Goal: Task Accomplishment & Management: Manage account settings

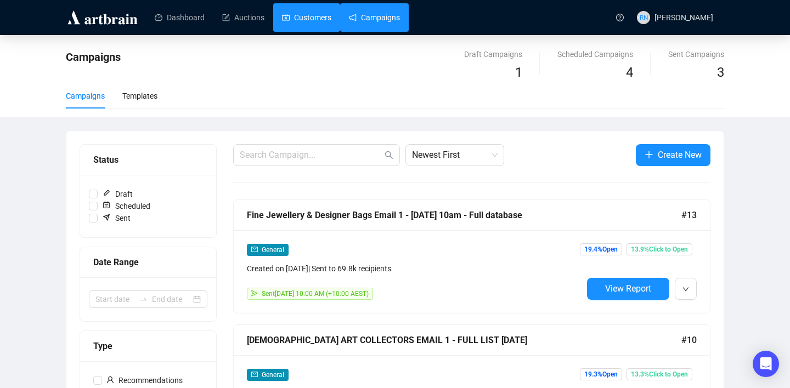
click at [310, 21] on link "Customers" at bounding box center [306, 17] width 49 height 29
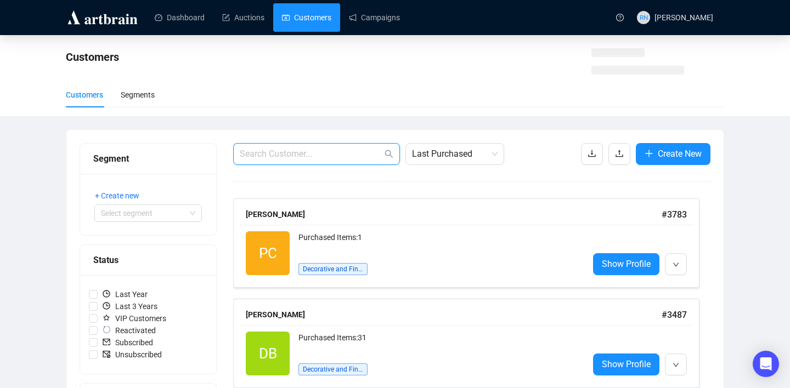
click at [315, 159] on input "text" at bounding box center [311, 154] width 143 height 13
paste input "[EMAIL_ADDRESS][DOMAIN_NAME]"
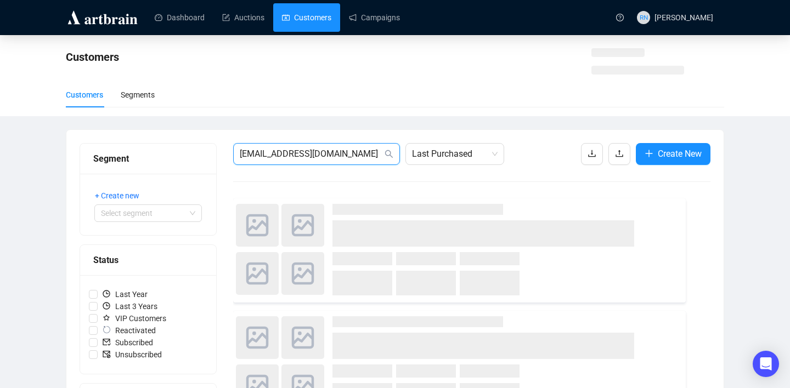
click at [242, 155] on input "[EMAIL_ADDRESS][DOMAIN_NAME]" at bounding box center [311, 154] width 143 height 13
type input "[EMAIL_ADDRESS][DOMAIN_NAME]"
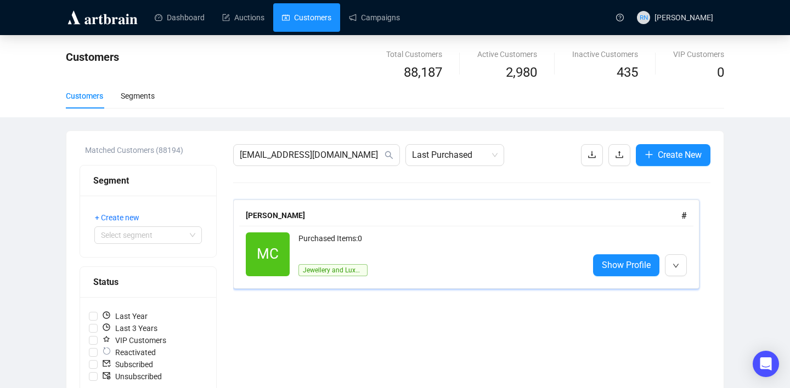
click at [380, 241] on div "Purchased Items: 0" at bounding box center [438, 243] width 281 height 22
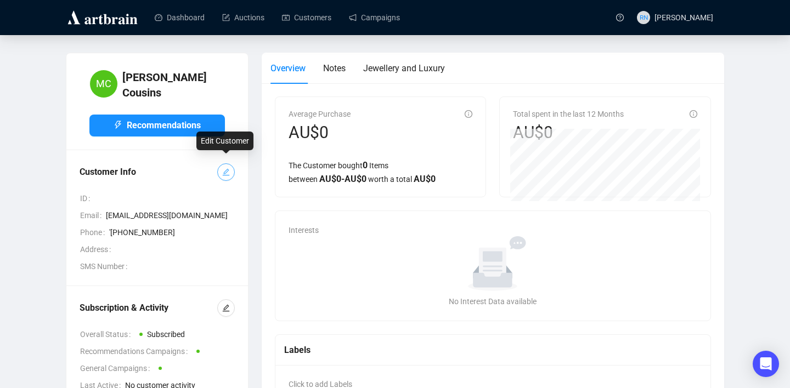
click at [228, 169] on icon "edit" at bounding box center [226, 172] width 7 height 7
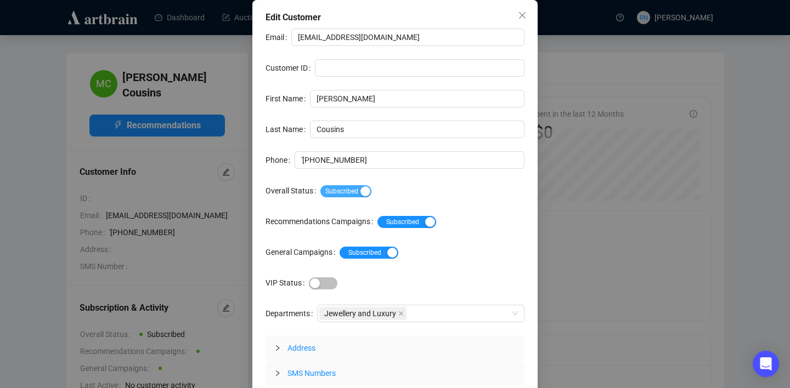
click at [364, 189] on span "Subscribed" at bounding box center [345, 191] width 51 height 12
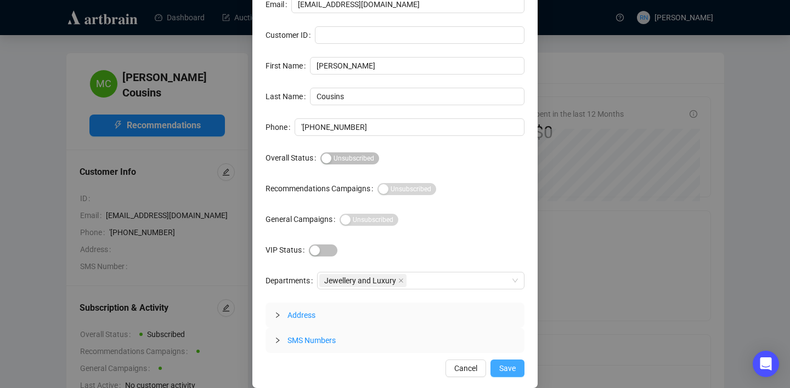
click at [511, 370] on span "Save" at bounding box center [507, 368] width 16 height 12
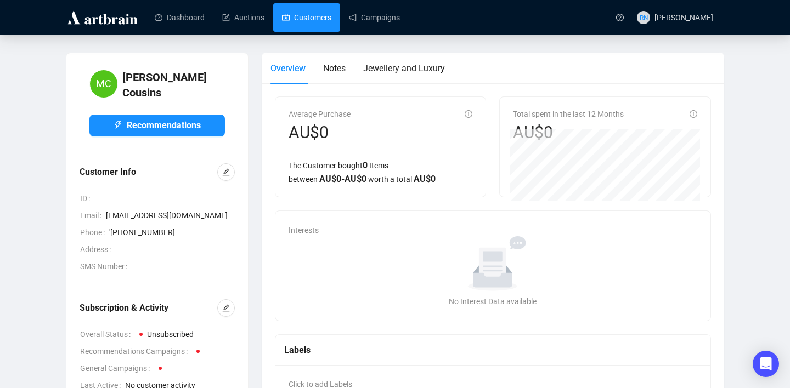
click at [318, 27] on link "Customers" at bounding box center [306, 17] width 49 height 29
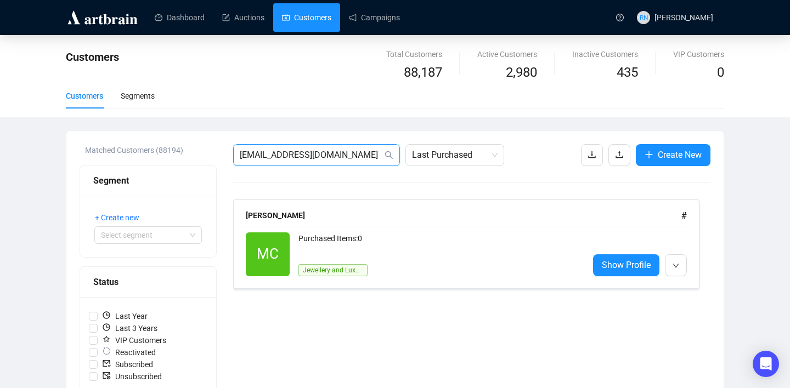
click at [307, 154] on input "[EMAIL_ADDRESS][DOMAIN_NAME]" at bounding box center [311, 155] width 143 height 13
paste input "[EMAIL_ADDRESS]"
type input "[EMAIL_ADDRESS][DOMAIN_NAME]"
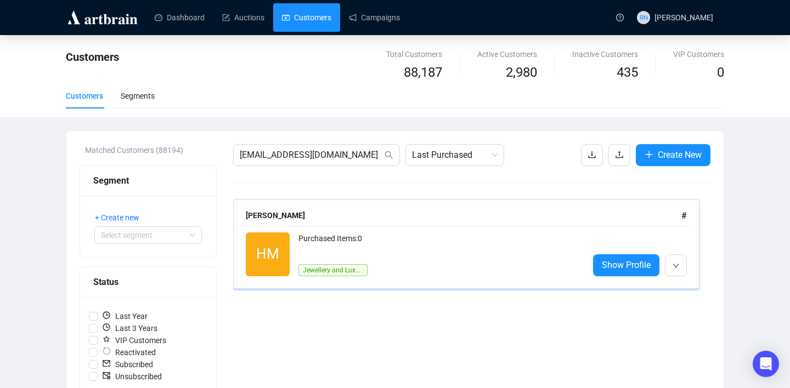
click at [311, 241] on div "Purchased Items: 0" at bounding box center [438, 243] width 281 height 22
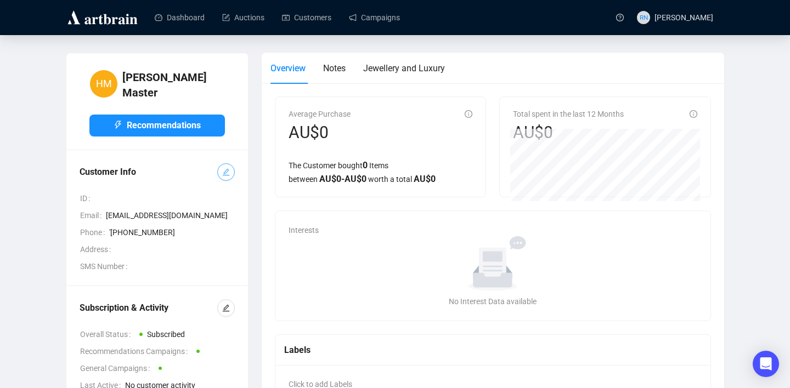
click at [227, 173] on button "button" at bounding box center [226, 172] width 18 height 18
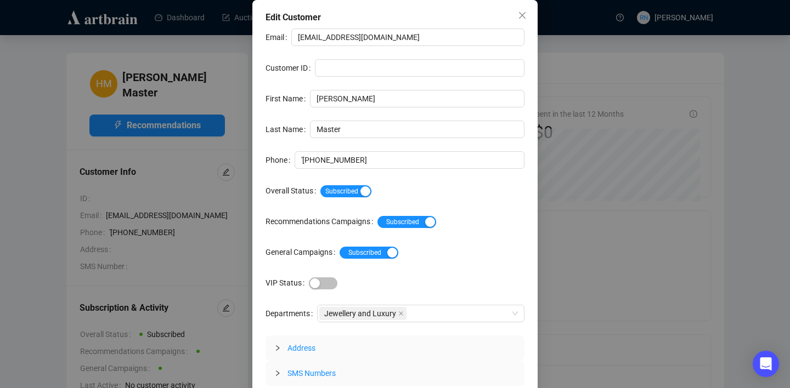
click at [351, 183] on div "Subscribed" at bounding box center [422, 191] width 204 height 18
click at [351, 199] on div "Subscribed" at bounding box center [422, 191] width 204 height 18
click at [351, 194] on span "Subscribed" at bounding box center [345, 191] width 51 height 12
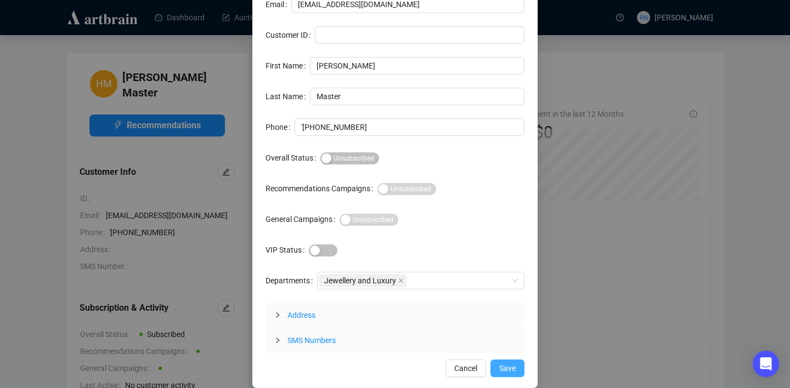
click at [506, 364] on span "Save" at bounding box center [507, 368] width 16 height 12
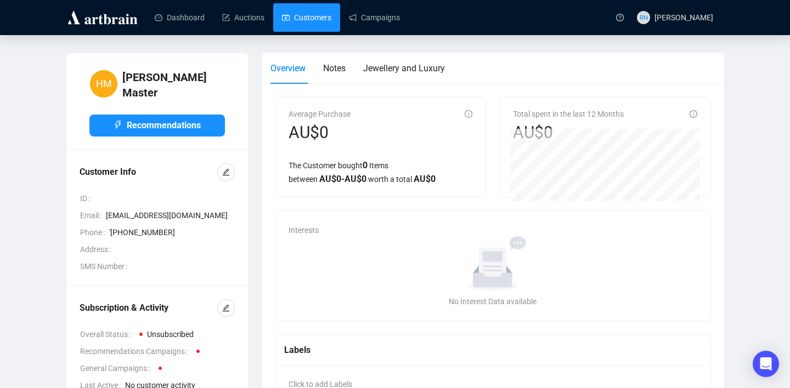
click at [303, 11] on link "Customers" at bounding box center [306, 17] width 49 height 29
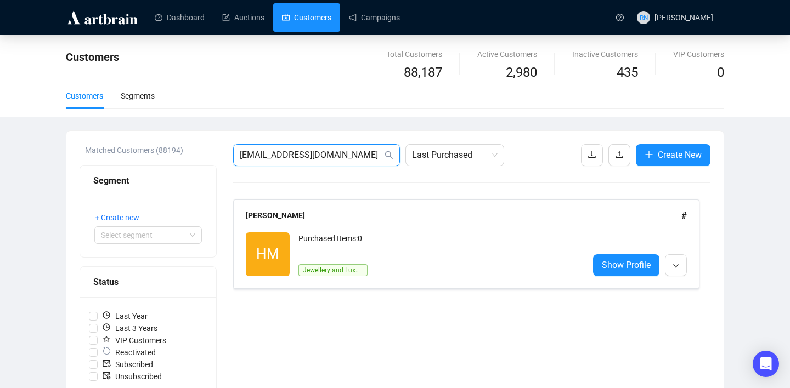
click at [285, 150] on input "[EMAIL_ADDRESS][DOMAIN_NAME]" at bounding box center [311, 155] width 143 height 13
paste input "[PERSON_NAME][EMAIL_ADDRESS][PERSON_NAME][DOMAIN_NAME])"
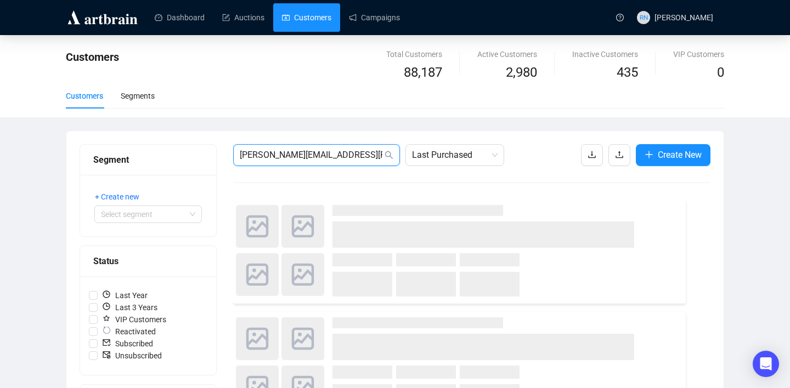
type input "[PERSON_NAME][EMAIL_ADDRESS][PERSON_NAME][DOMAIN_NAME]"
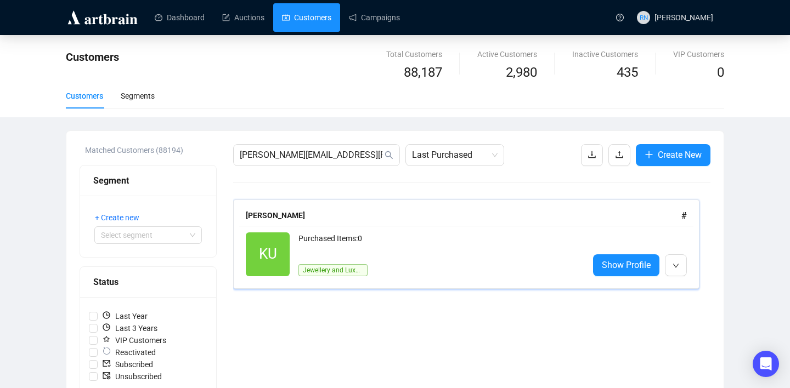
click at [317, 246] on div "Purchased Items: 0" at bounding box center [438, 243] width 281 height 22
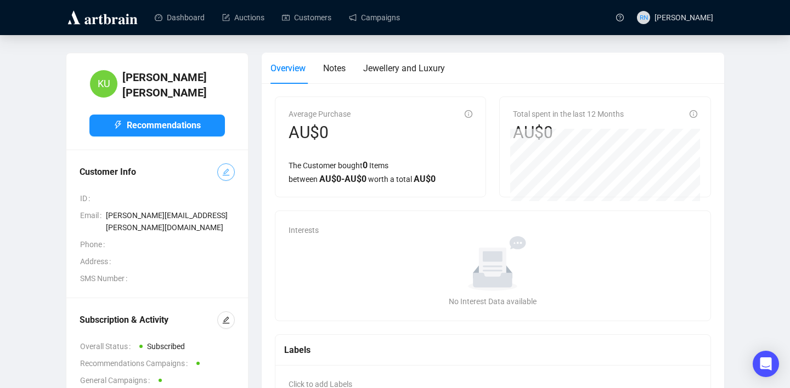
click at [225, 169] on icon "edit" at bounding box center [226, 172] width 8 height 8
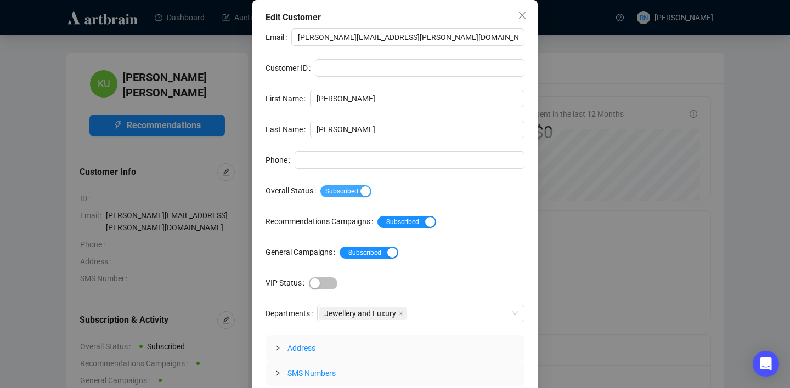
click at [356, 190] on span "Subscribed" at bounding box center [345, 191] width 51 height 12
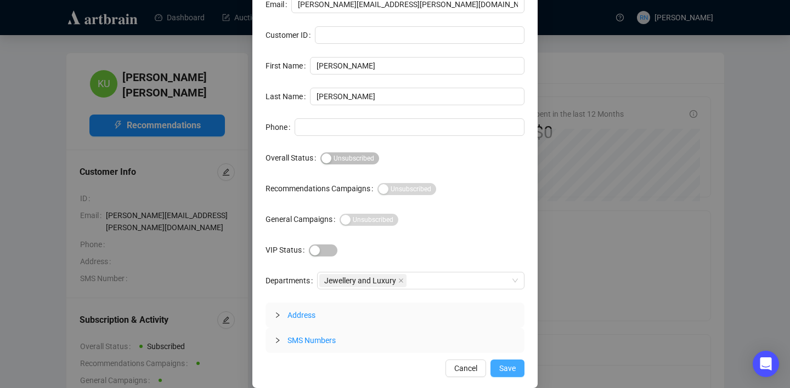
click at [512, 372] on span "Save" at bounding box center [507, 368] width 16 height 12
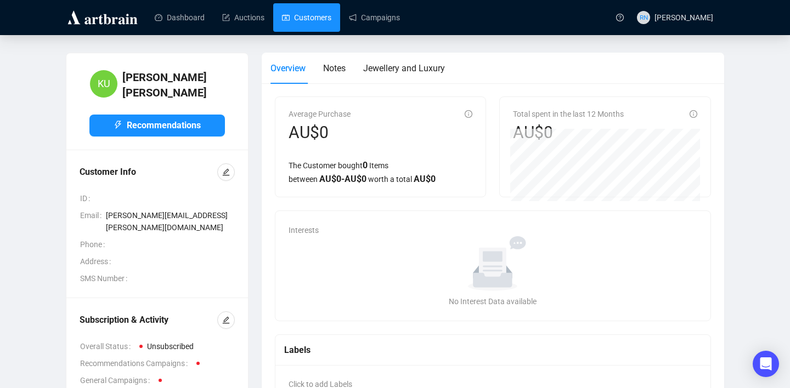
click at [307, 16] on link "Customers" at bounding box center [306, 17] width 49 height 29
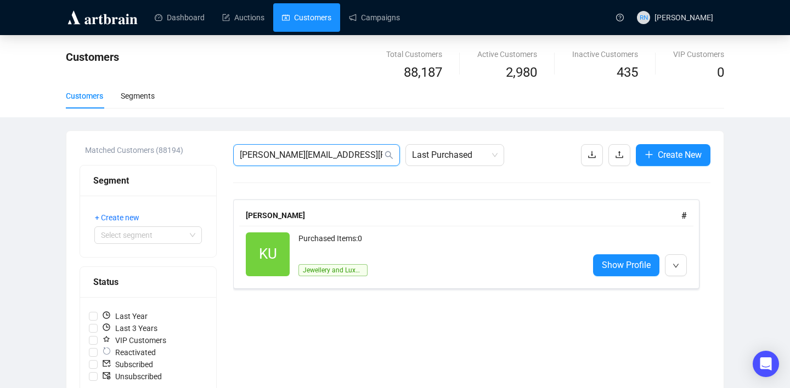
click at [285, 151] on input "[PERSON_NAME][EMAIL_ADDRESS][PERSON_NAME][DOMAIN_NAME]" at bounding box center [311, 155] width 143 height 13
paste input "[PERSON_NAME][EMAIL_ADDRESS][PERSON_NAME][DOMAIN_NAME])"
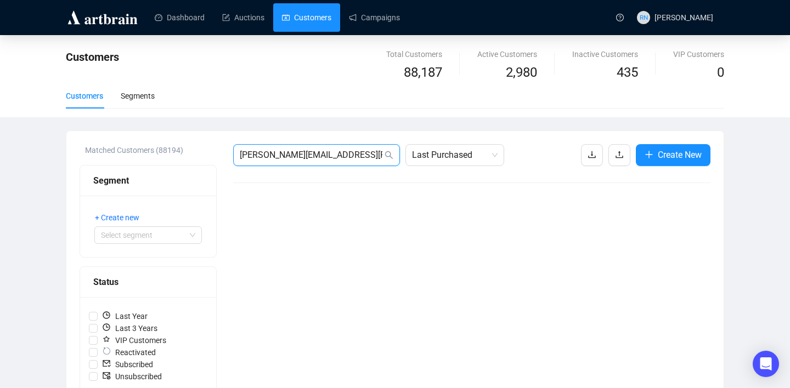
type input "[PERSON_NAME][EMAIL_ADDRESS][PERSON_NAME][DOMAIN_NAME]"
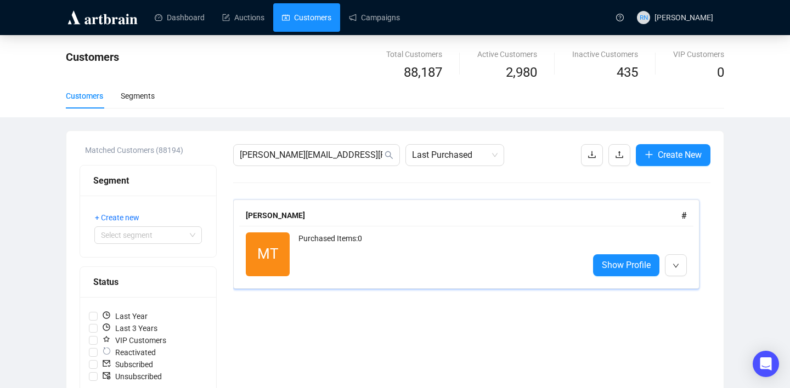
click at [320, 255] on div "Purchased Items: 0" at bounding box center [438, 254] width 281 height 44
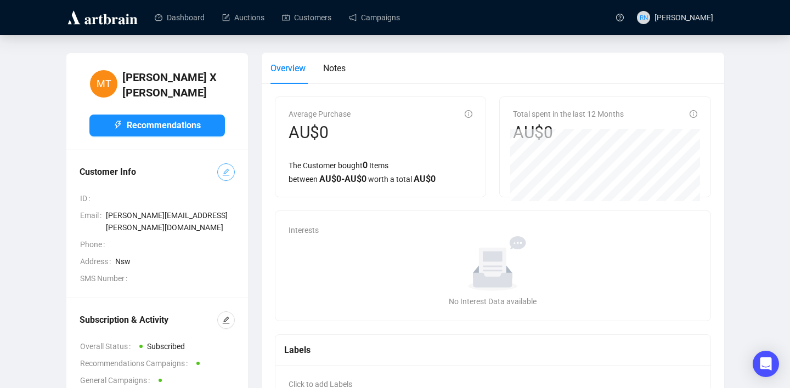
click at [229, 168] on icon "edit" at bounding box center [226, 172] width 8 height 8
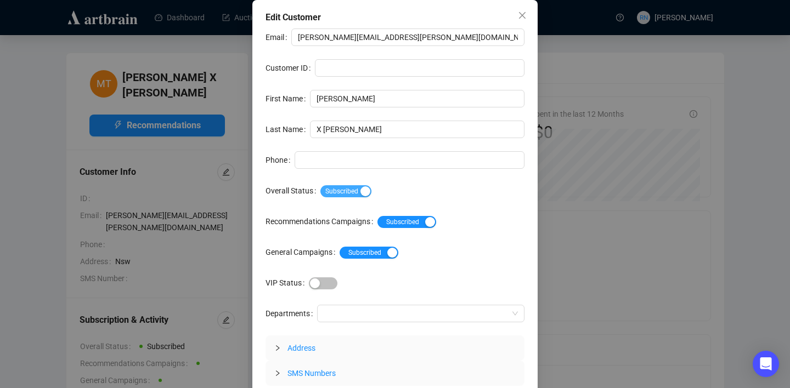
click at [358, 190] on span "Subscribed" at bounding box center [345, 191] width 51 height 12
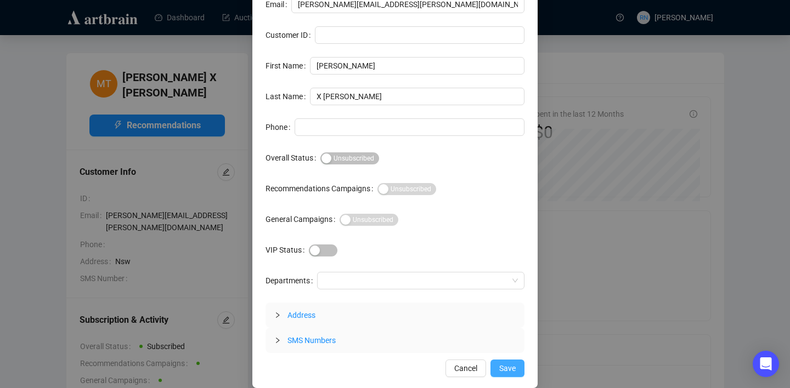
click at [509, 370] on span "Save" at bounding box center [507, 368] width 16 height 12
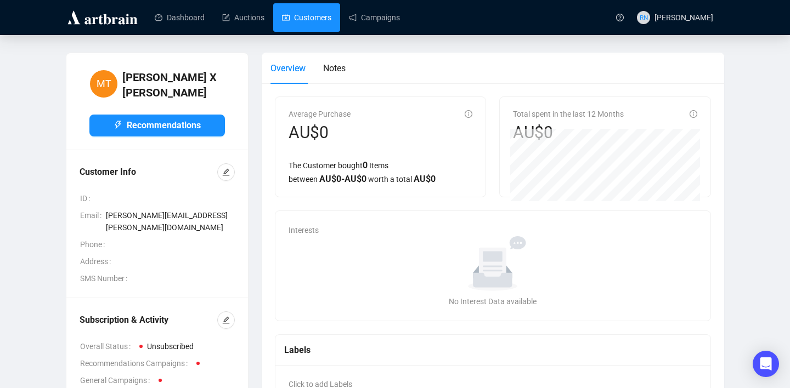
click at [322, 10] on link "Customers" at bounding box center [306, 17] width 49 height 29
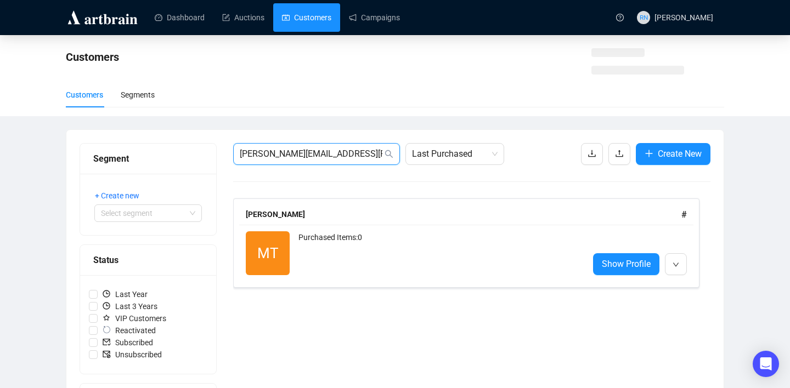
click at [290, 150] on input "[PERSON_NAME][EMAIL_ADDRESS][PERSON_NAME][DOMAIN_NAME]" at bounding box center [311, 154] width 143 height 13
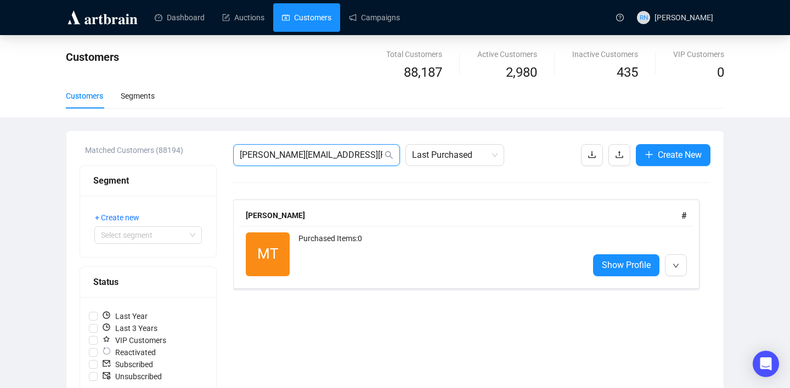
click at [290, 150] on input "[PERSON_NAME][EMAIL_ADDRESS][PERSON_NAME][DOMAIN_NAME]" at bounding box center [311, 155] width 143 height 13
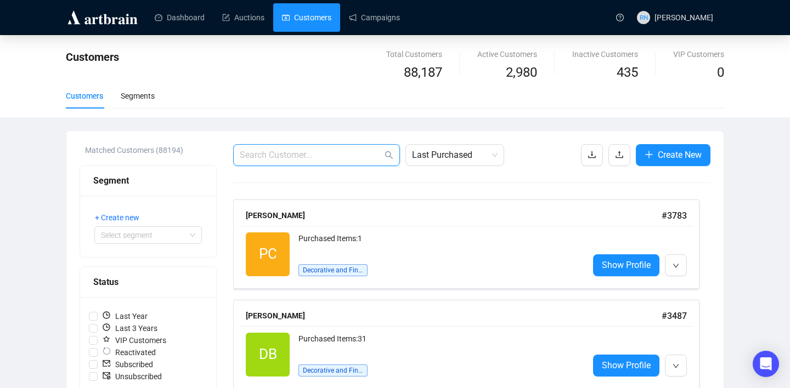
paste input "[EMAIL_ADDRESS][DOMAIN_NAME]"
type input "[EMAIL_ADDRESS][DOMAIN_NAME]"
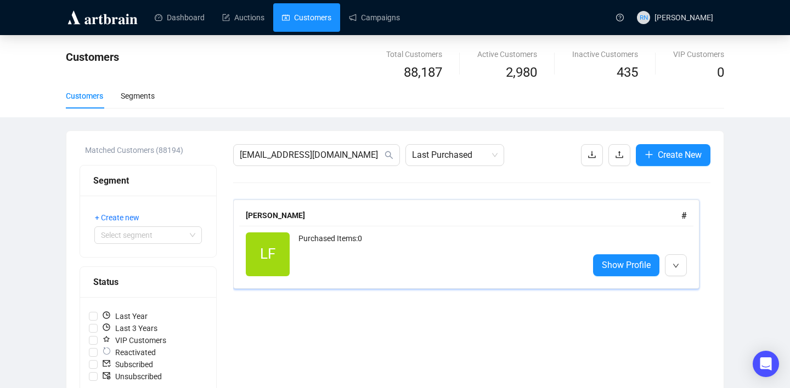
click at [339, 259] on div "Purchased Items: 0" at bounding box center [438, 254] width 281 height 44
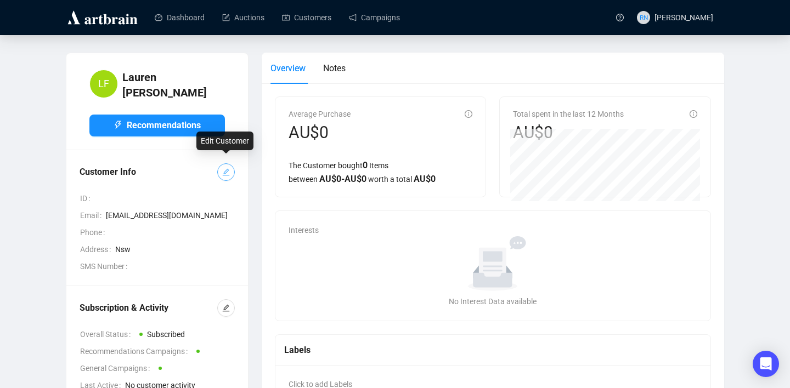
click at [226, 168] on icon "edit" at bounding box center [226, 172] width 8 height 8
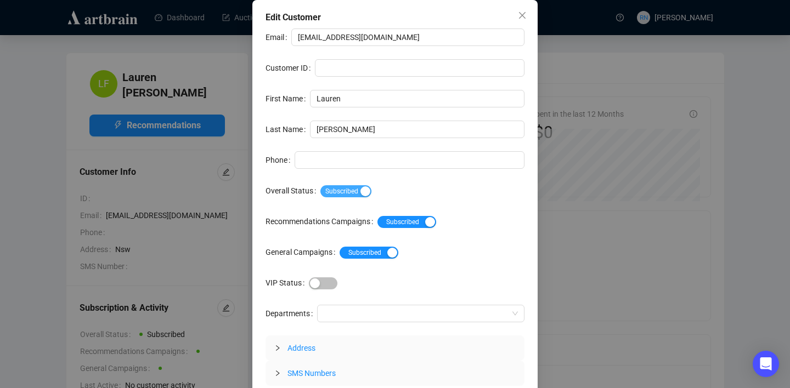
click at [361, 195] on span "Subscribed" at bounding box center [345, 191] width 51 height 12
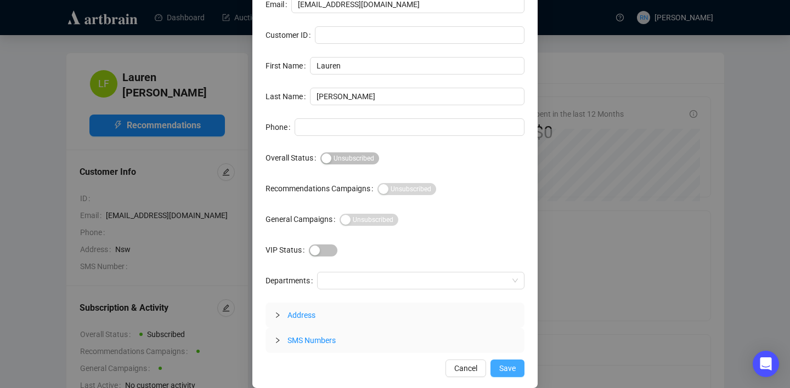
click at [500, 366] on span "Save" at bounding box center [507, 368] width 16 height 12
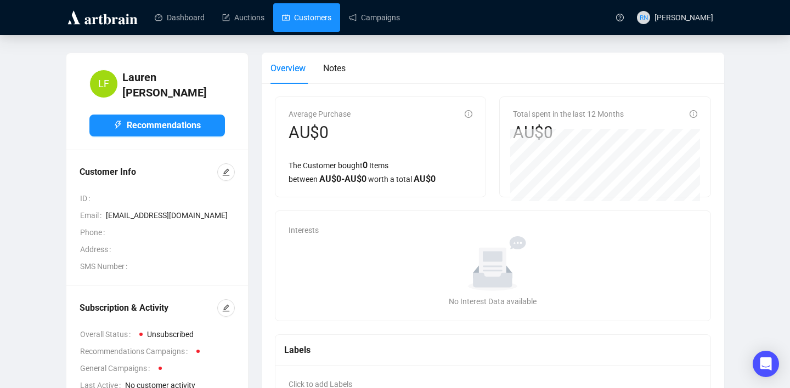
click at [312, 25] on link "Customers" at bounding box center [306, 17] width 49 height 29
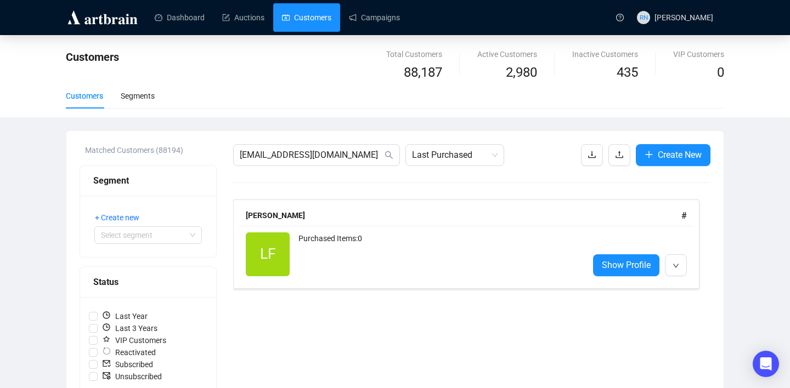
click at [319, 169] on div "[EMAIL_ADDRESS][DOMAIN_NAME] Last Purchased Create New [PERSON_NAME] # LF React…" at bounding box center [471, 387] width 477 height 487
click at [319, 149] on input "[EMAIL_ADDRESS][DOMAIN_NAME]" at bounding box center [311, 155] width 143 height 13
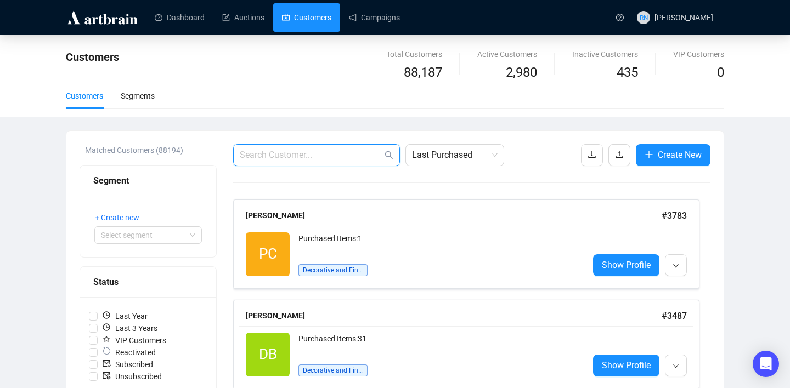
paste input "[EMAIL_ADDRESS][DOMAIN_NAME]"
type input "[EMAIL_ADDRESS][DOMAIN_NAME]"
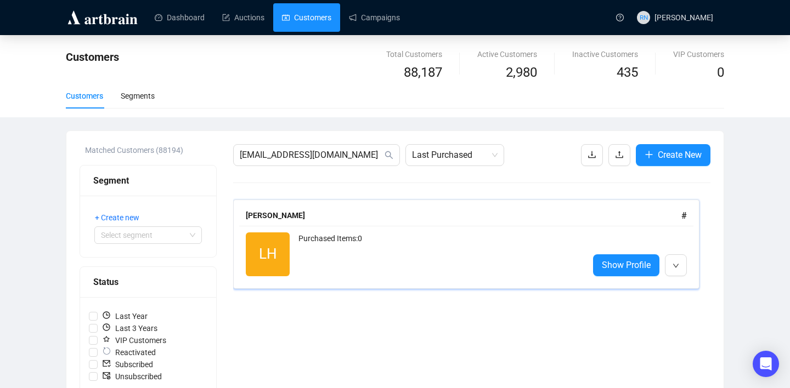
click at [317, 277] on div "LH Reactivated Purchased Items: 0 Show Profile" at bounding box center [466, 254] width 454 height 57
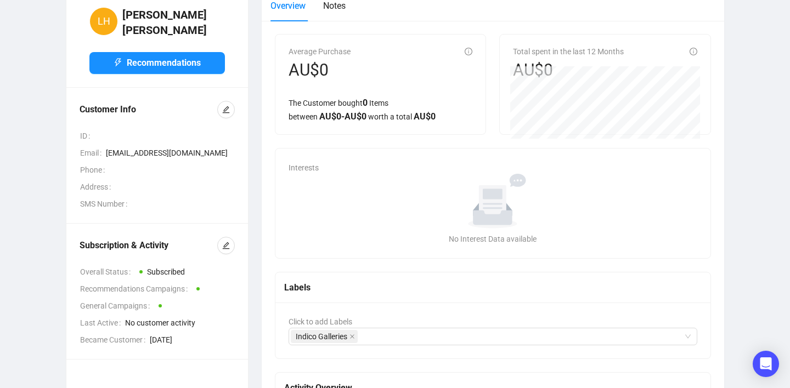
scroll to position [80, 0]
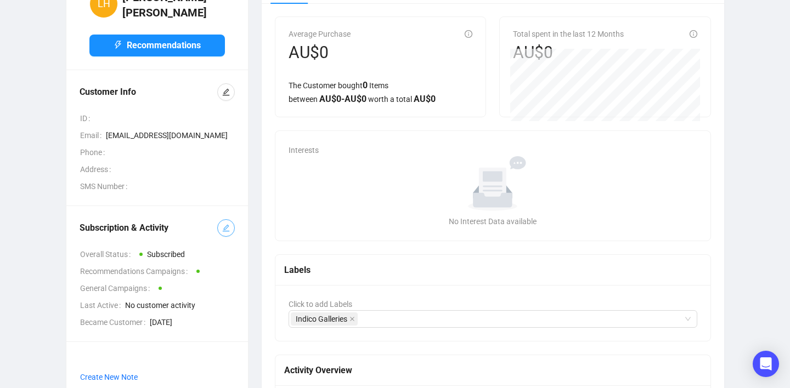
click at [225, 224] on icon "edit" at bounding box center [226, 228] width 8 height 8
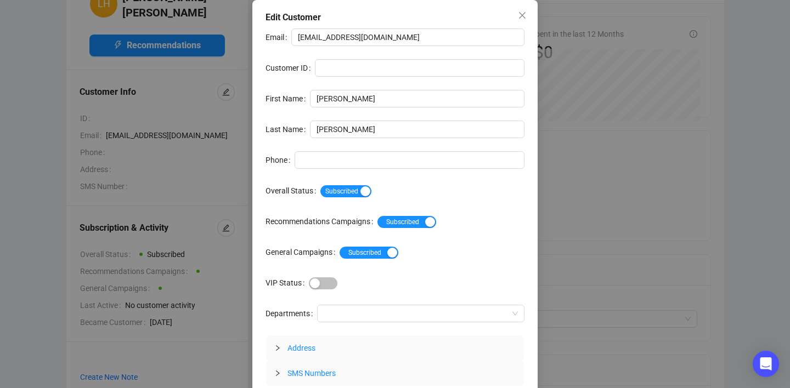
click at [366, 184] on div "Subscribed" at bounding box center [422, 191] width 204 height 18
click at [366, 187] on div "button" at bounding box center [365, 191] width 10 height 10
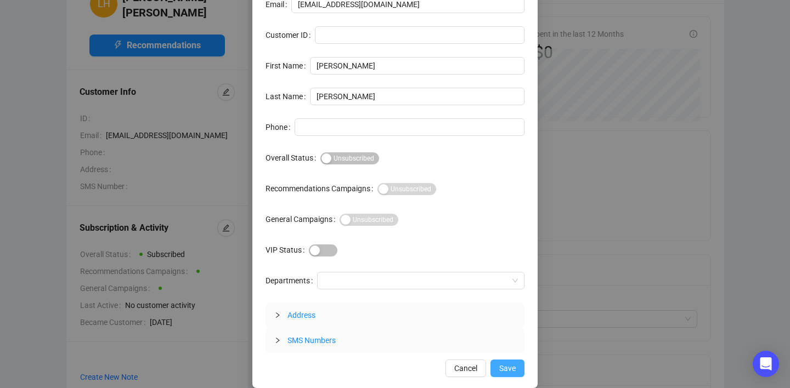
click at [505, 371] on span "Save" at bounding box center [507, 368] width 16 height 12
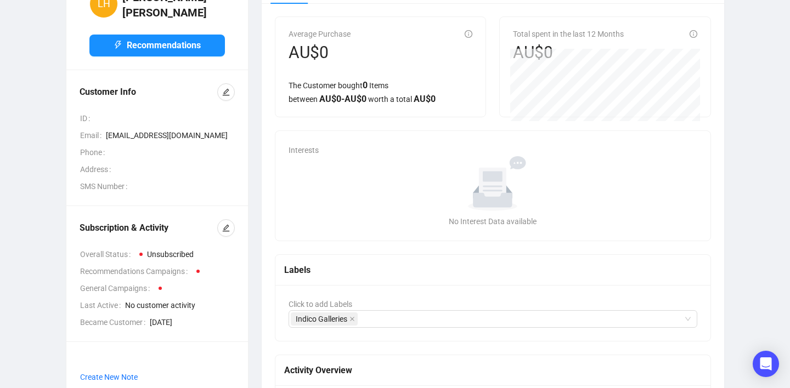
scroll to position [0, 0]
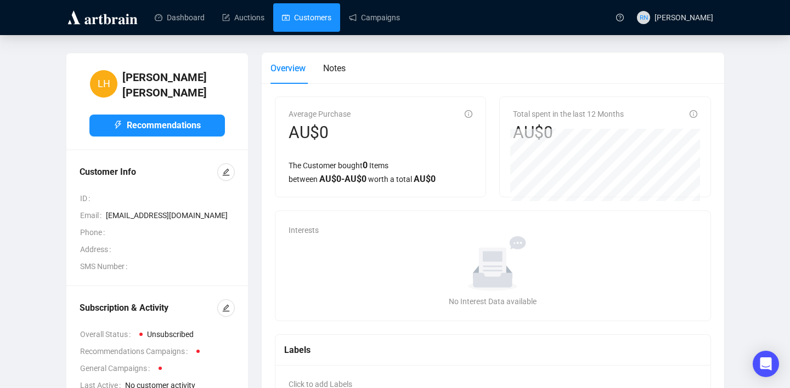
click at [309, 20] on link "Customers" at bounding box center [306, 17] width 49 height 29
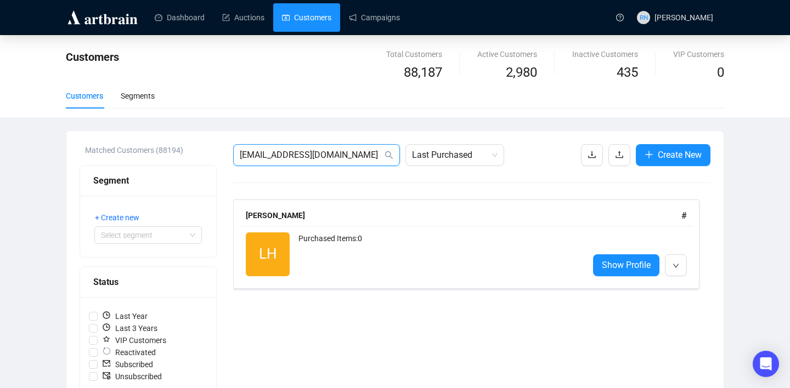
click at [297, 149] on input "[EMAIL_ADDRESS][DOMAIN_NAME]" at bounding box center [311, 155] width 143 height 13
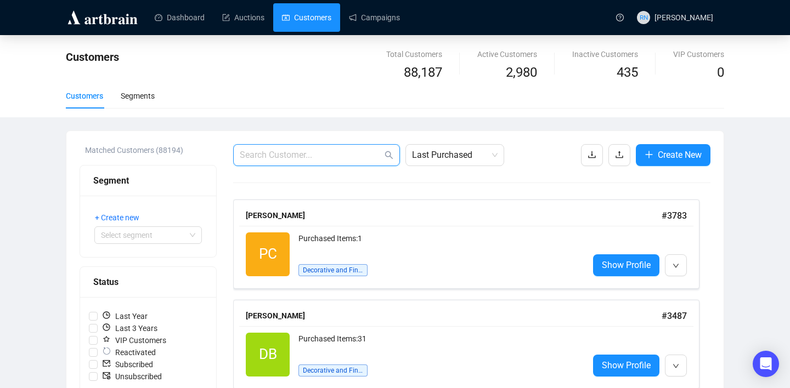
paste input "[PERSON_NAME][EMAIL_ADDRESS][PERSON_NAME][DOMAIN_NAME])"
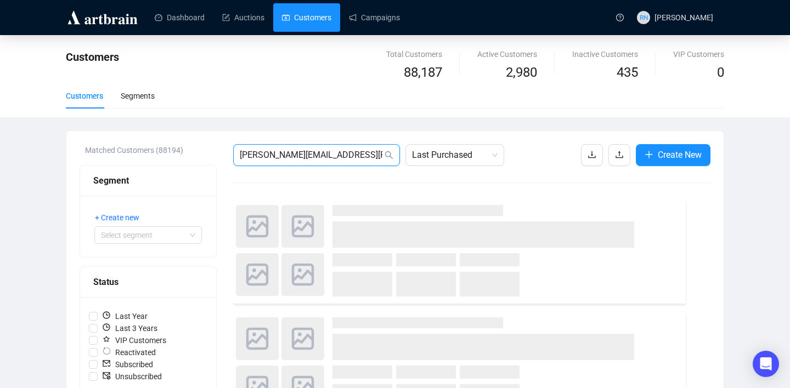
type input "[PERSON_NAME][EMAIL_ADDRESS][PERSON_NAME][DOMAIN_NAME]"
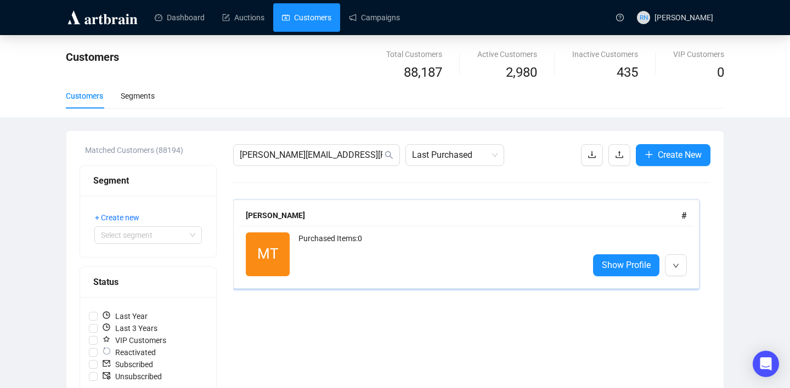
click at [400, 254] on div "Purchased Items: 0" at bounding box center [438, 254] width 281 height 44
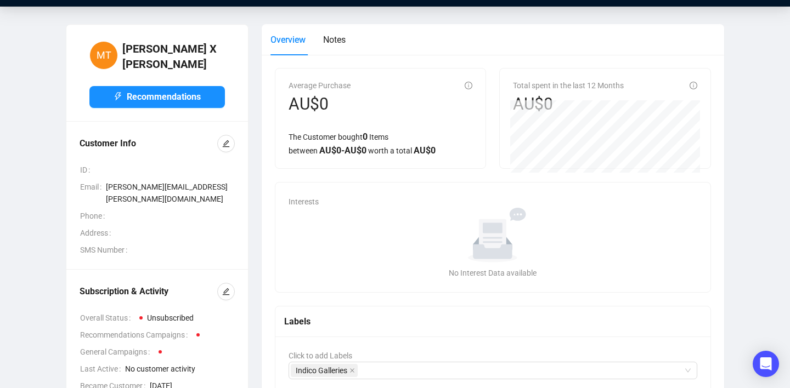
scroll to position [49, 0]
